Goal: Task Accomplishment & Management: Manage account settings

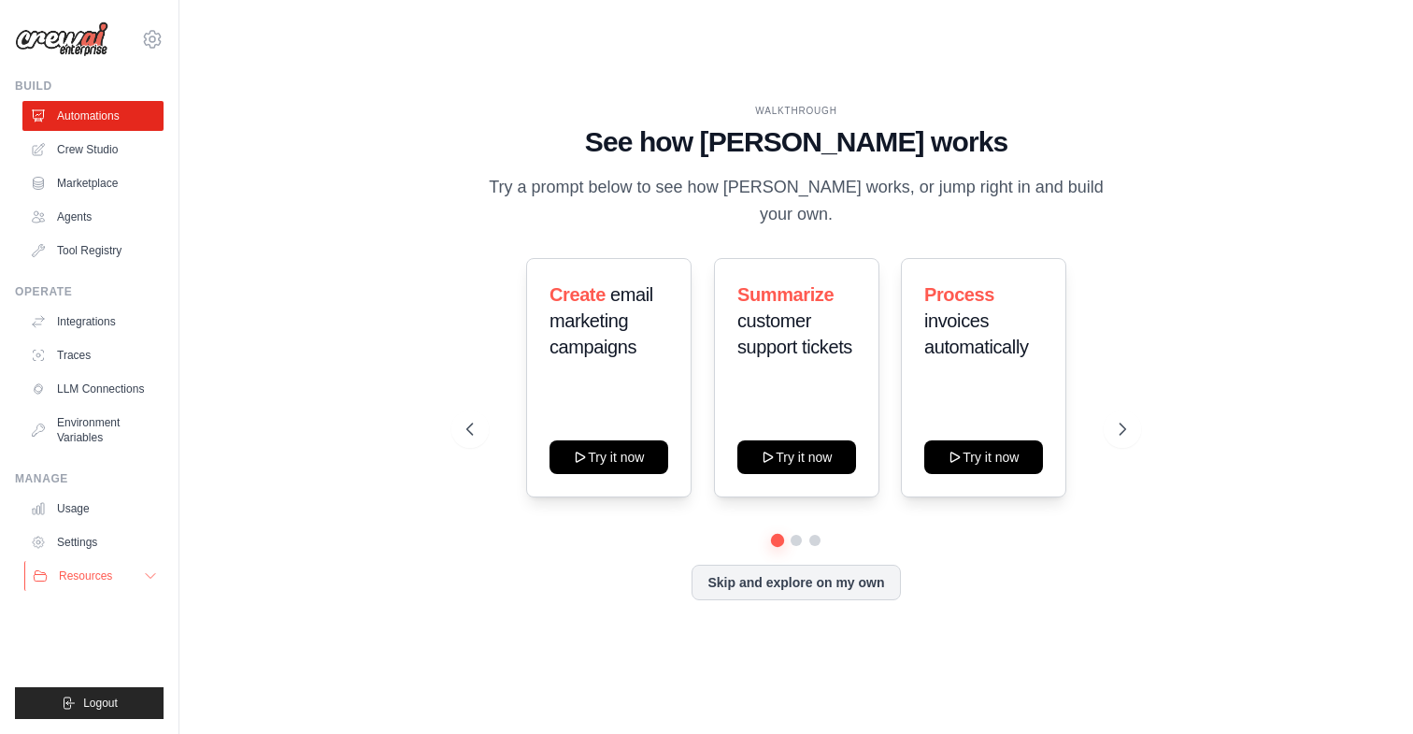
click at [131, 581] on button "Resources" at bounding box center [94, 576] width 141 height 30
click at [140, 33] on div "[EMAIL_ADDRESS][DOMAIN_NAME] Settings" at bounding box center [89, 30] width 149 height 60
click at [152, 35] on icon at bounding box center [152, 39] width 22 height 22
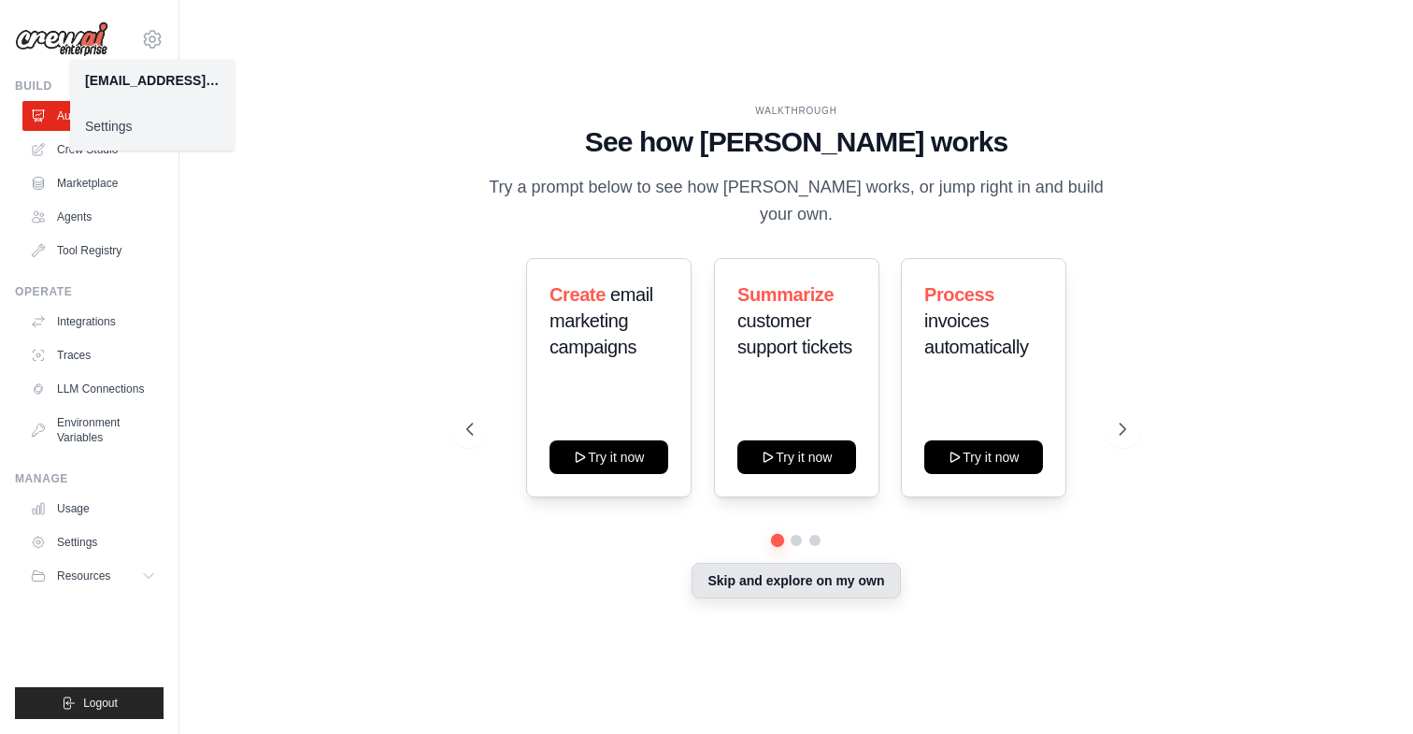
click at [773, 563] on button "Skip and explore on my own" at bounding box center [796, 581] width 208 height 36
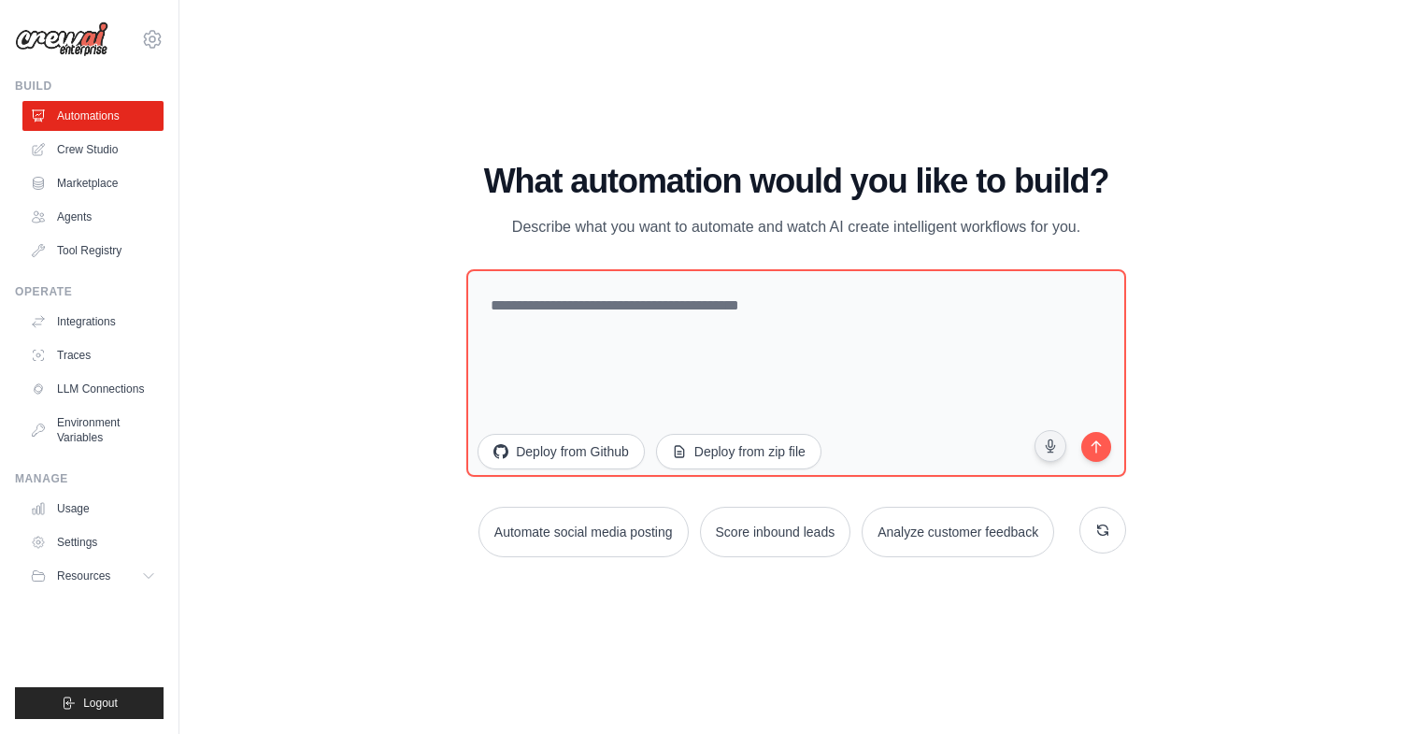
click at [454, 232] on div "WALKTHROUGH See how [PERSON_NAME] works Try a prompt below to see how [PERSON_N…" at bounding box center [796, 367] width 705 height 409
click at [92, 54] on img at bounding box center [61, 39] width 93 height 36
click at [86, 45] on img at bounding box center [61, 39] width 93 height 36
click at [147, 37] on icon at bounding box center [152, 39] width 22 height 22
click at [142, 122] on link "Settings" at bounding box center [152, 126] width 165 height 34
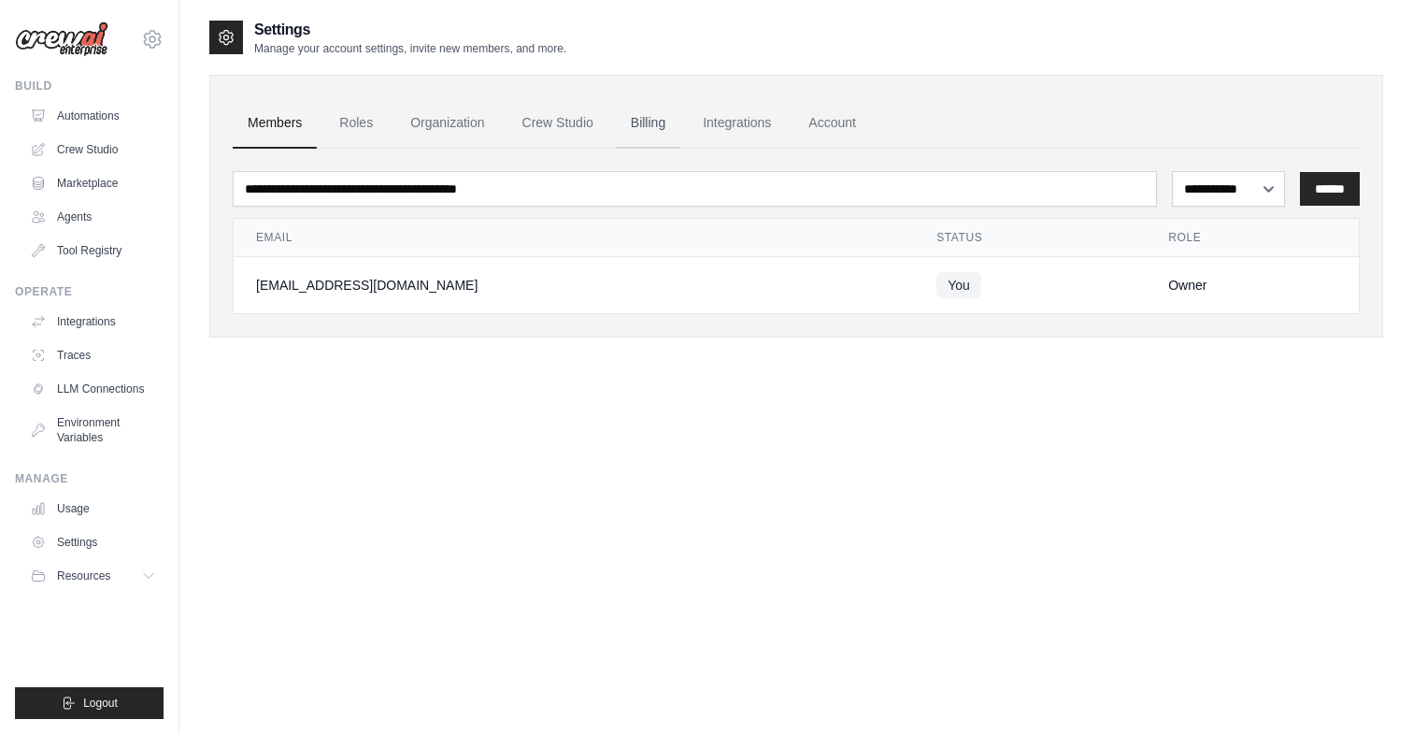
click at [645, 106] on link "Billing" at bounding box center [648, 123] width 64 height 50
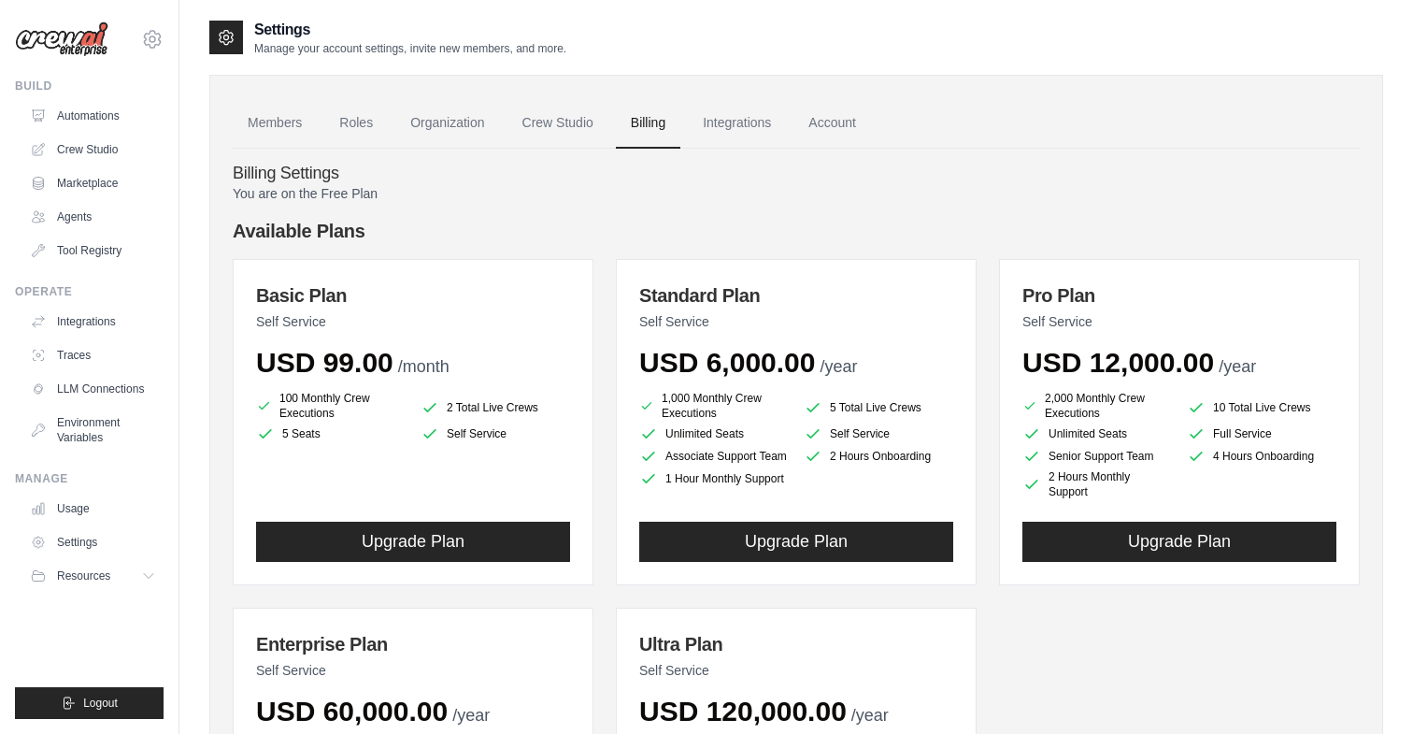
click at [319, 244] on div "Available Plans Basic Plan Self Service USD 99.00 /month 100 Monthly Crew Execu…" at bounding box center [796, 576] width 1127 height 716
click at [79, 43] on img at bounding box center [61, 39] width 93 height 36
